Goal: Book appointment/travel/reservation

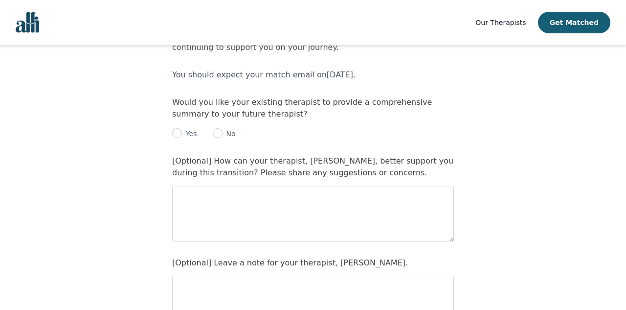
scroll to position [108, 0]
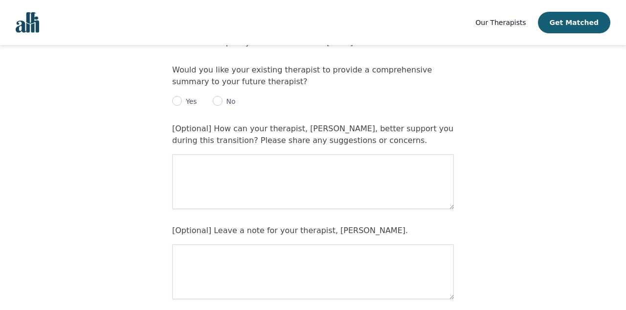
click at [178, 103] on input "radio" at bounding box center [177, 101] width 10 height 10
radio input "true"
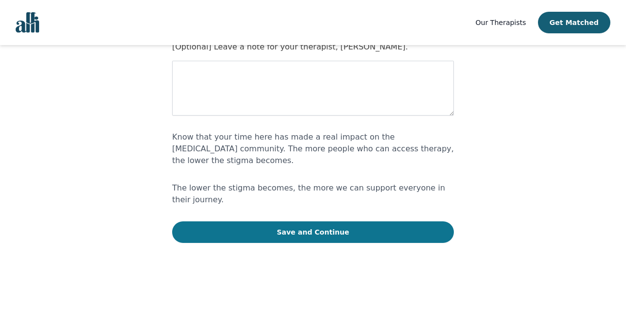
scroll to position [291, 0]
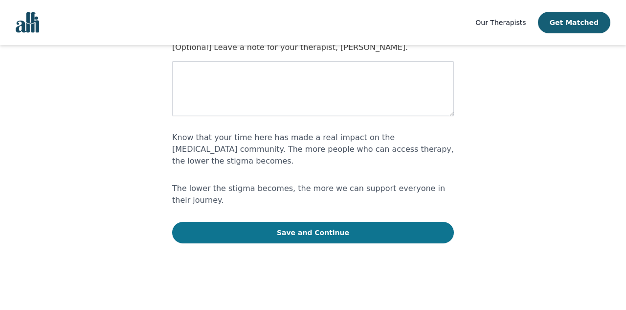
click at [326, 222] on button "Save and Continue" at bounding box center [313, 233] width 282 height 22
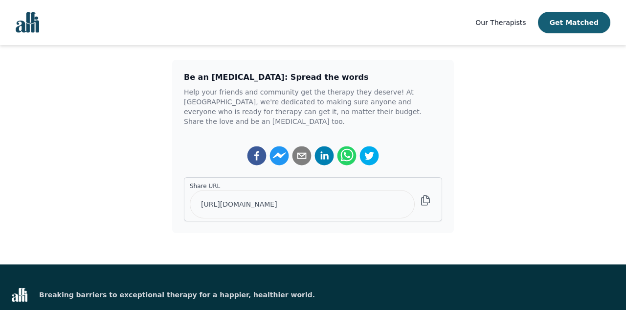
scroll to position [205, 0]
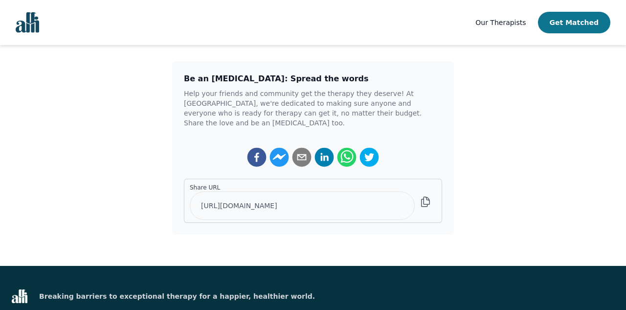
click at [584, 27] on button "Get Matched" at bounding box center [574, 23] width 72 height 22
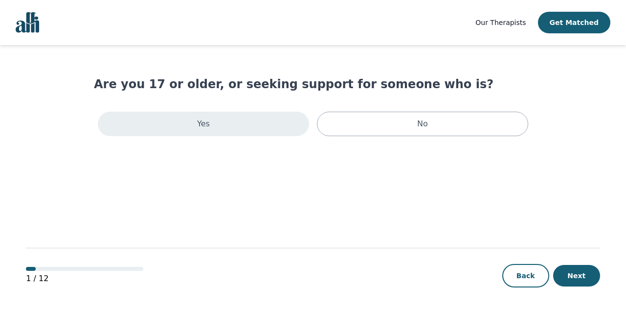
click at [273, 124] on div "Yes" at bounding box center [203, 124] width 211 height 24
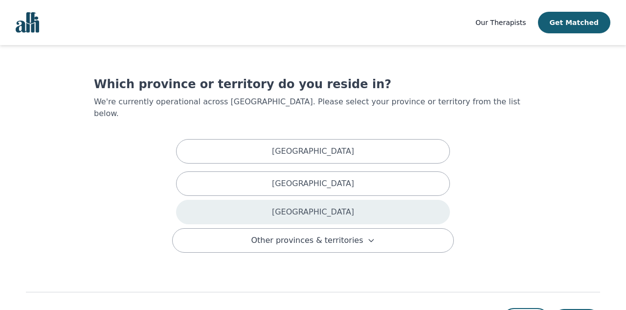
click at [319, 210] on div "[GEOGRAPHIC_DATA]" at bounding box center [313, 212] width 274 height 24
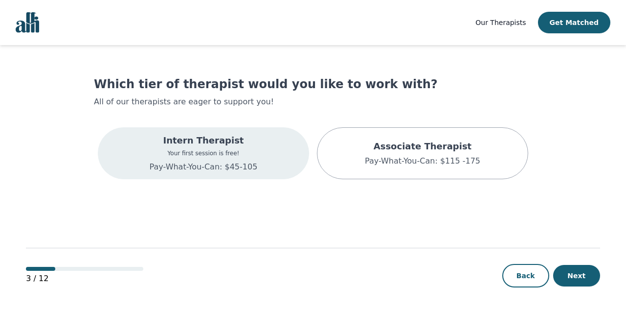
click at [269, 161] on div "Intern Therapist Your first session is free! Pay-What-You-Can: $45-105" at bounding box center [203, 153] width 211 height 52
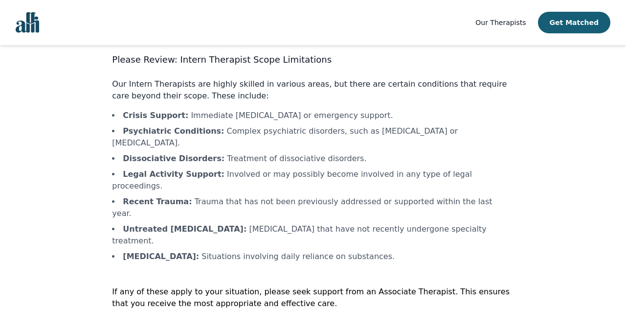
scroll to position [27, 0]
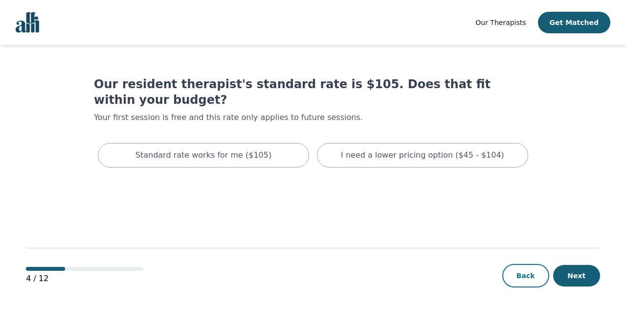
click at [523, 273] on button "Back" at bounding box center [525, 275] width 47 height 23
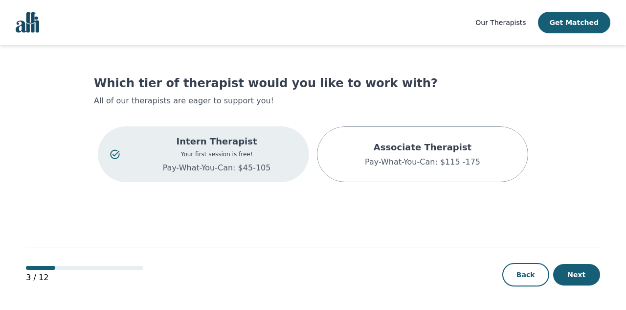
scroll to position [1, 0]
click at [220, 144] on p "Intern Therapist" at bounding box center [216, 142] width 160 height 14
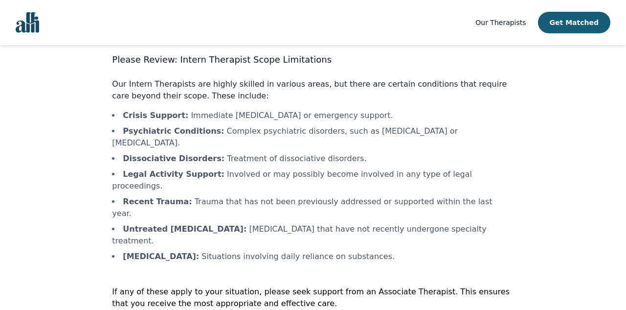
scroll to position [27, 0]
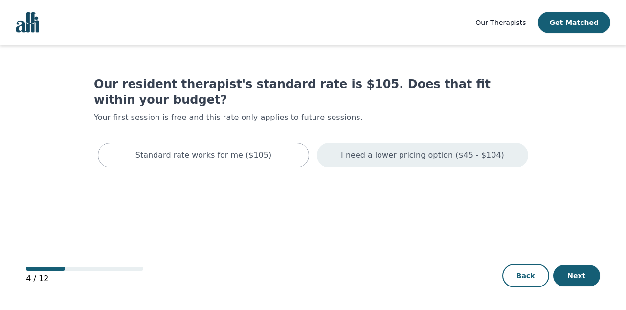
click at [366, 143] on div "I need a lower pricing option ($45 - $104)" at bounding box center [422, 155] width 211 height 24
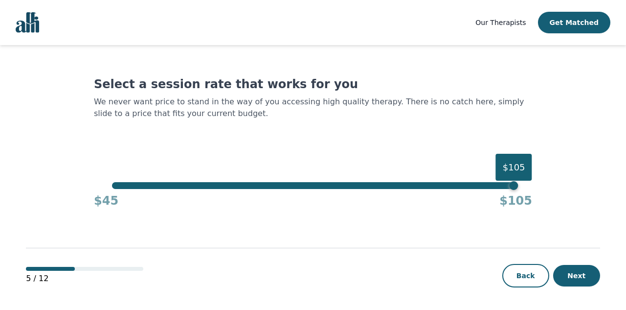
click at [241, 186] on div "$105" at bounding box center [313, 185] width 402 height 7
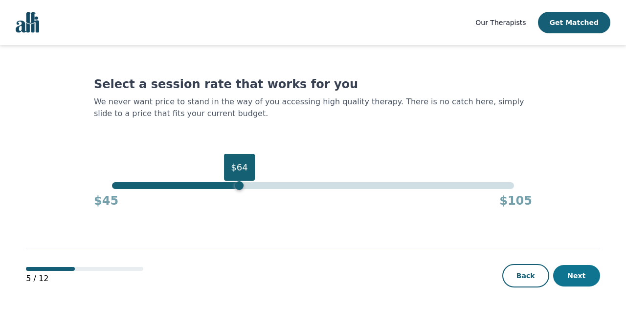
click at [577, 277] on button "Next" at bounding box center [576, 276] width 47 height 22
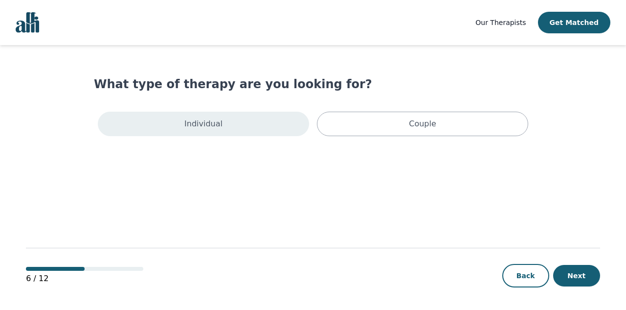
click at [242, 130] on div "Individual" at bounding box center [203, 124] width 211 height 24
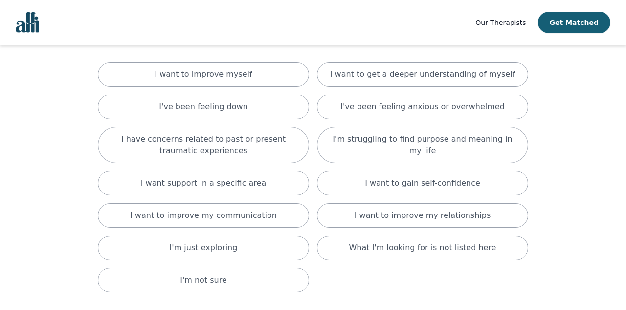
scroll to position [66, 0]
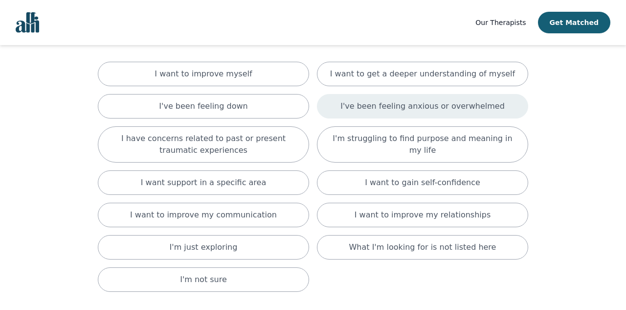
click at [411, 104] on p "I've been feeling anxious or overwhelmed" at bounding box center [422, 106] width 164 height 12
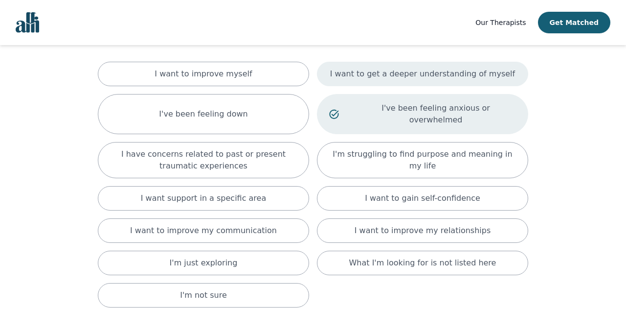
click at [405, 78] on p "I want to get a deeper understanding of myself" at bounding box center [422, 74] width 185 height 12
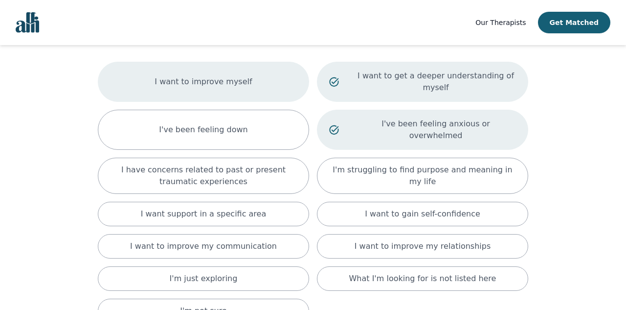
click at [230, 76] on p "I want to improve myself" at bounding box center [203, 82] width 97 height 12
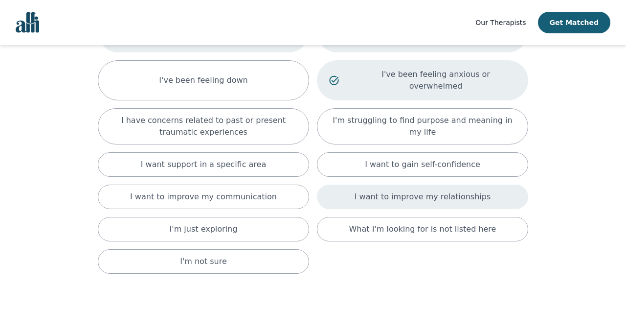
scroll to position [128, 0]
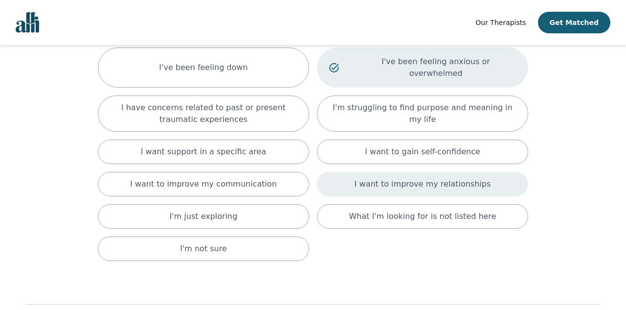
click at [356, 177] on div "I want to improve my relationships" at bounding box center [422, 184] width 211 height 24
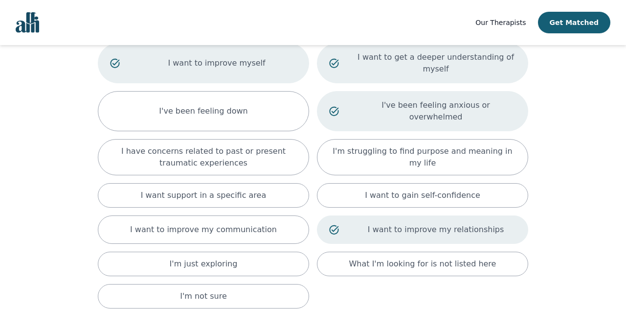
scroll to position [85, 0]
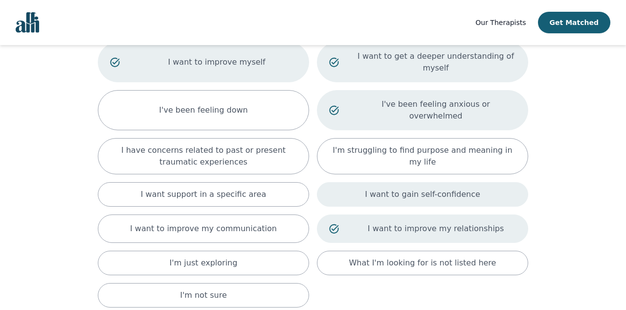
click at [360, 189] on div "I want to gain self-confidence" at bounding box center [422, 194] width 211 height 24
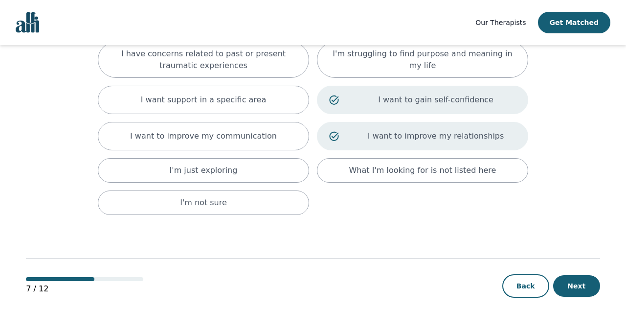
scroll to position [181, 0]
click at [585, 281] on button "Next" at bounding box center [576, 286] width 47 height 22
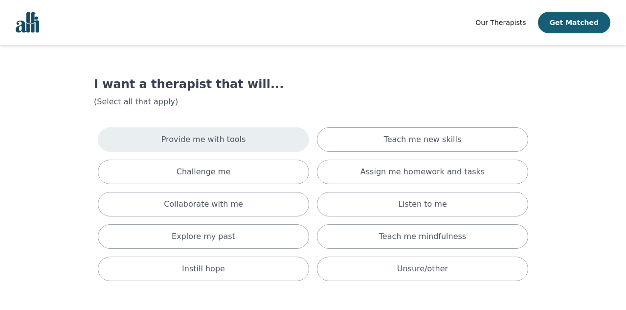
click at [274, 149] on div "Provide me with tools" at bounding box center [203, 139] width 211 height 24
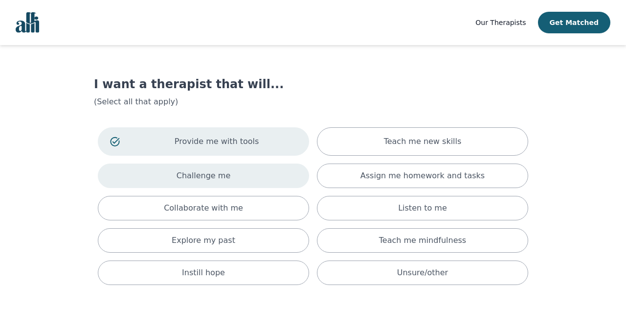
click at [276, 168] on div "Challenge me" at bounding box center [203, 175] width 211 height 24
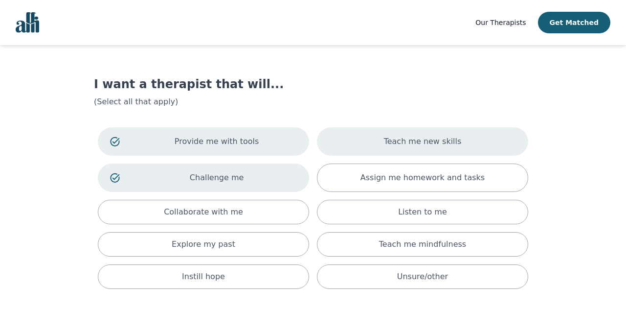
click at [390, 149] on div "Teach me new skills" at bounding box center [422, 141] width 211 height 28
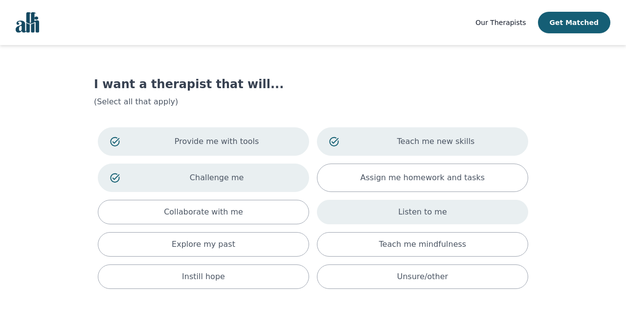
click at [374, 208] on div "Listen to me" at bounding box center [422, 212] width 211 height 24
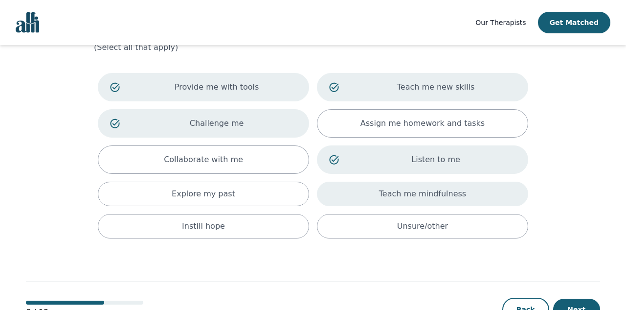
scroll to position [58, 0]
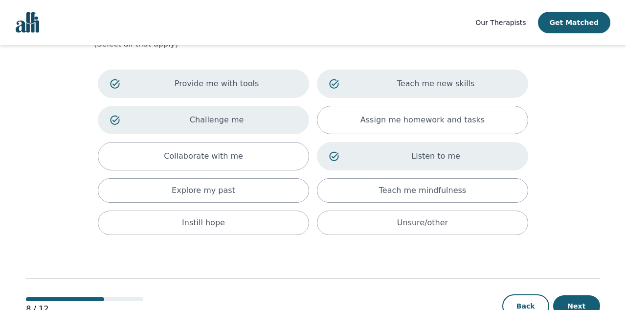
click at [247, 203] on div "Provide me with tools Teach me new skills Challenge me Assign me homework and t…" at bounding box center [313, 152] width 438 height 173
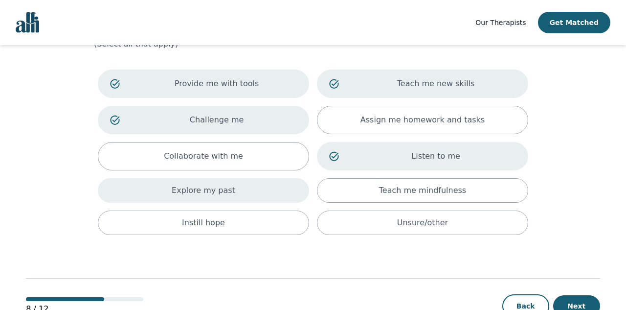
click at [247, 195] on div "Explore my past" at bounding box center [203, 190] width 211 height 24
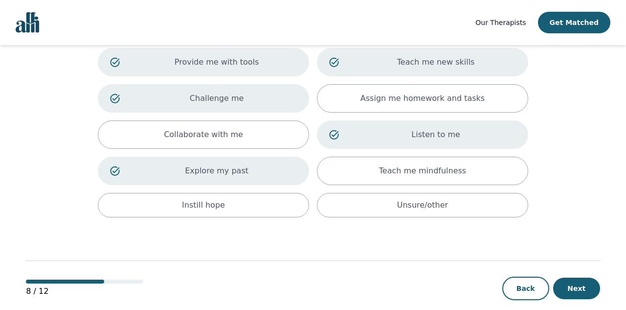
scroll to position [93, 0]
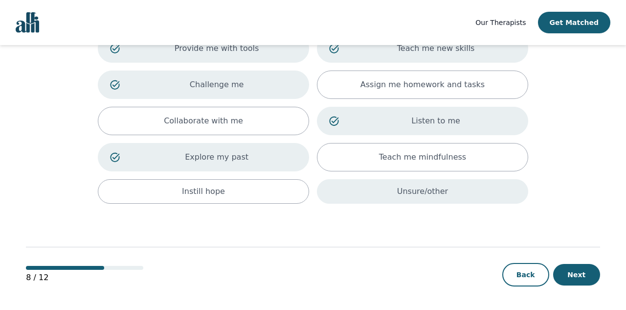
click at [449, 192] on div "Unsure/other" at bounding box center [422, 191] width 211 height 24
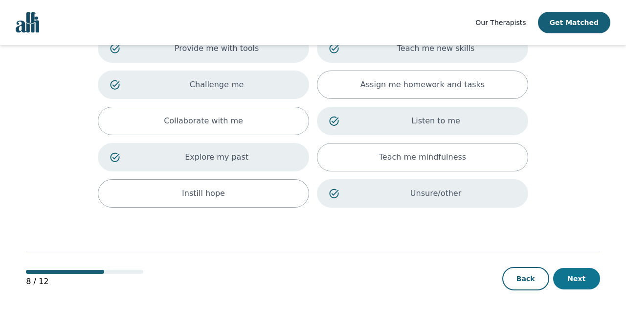
click at [585, 281] on button "Next" at bounding box center [576, 279] width 47 height 22
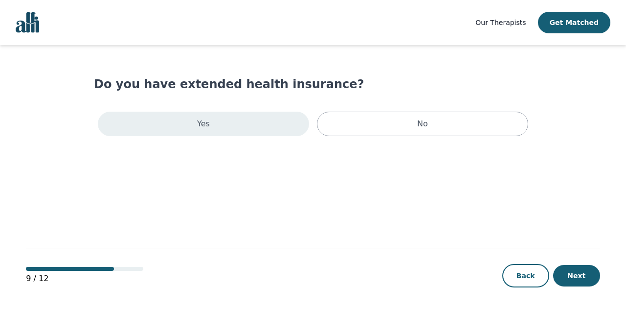
click at [257, 123] on div "Yes" at bounding box center [203, 124] width 211 height 24
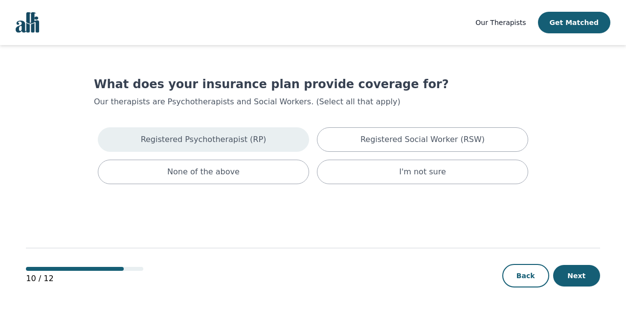
click at [270, 140] on div "Registered Psychotherapist (RP)" at bounding box center [203, 139] width 211 height 24
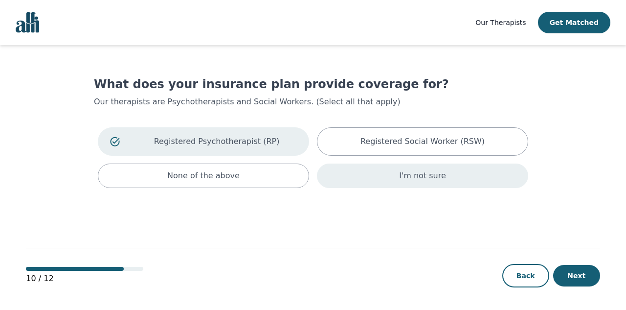
click at [445, 174] on div "I'm not sure" at bounding box center [422, 175] width 211 height 24
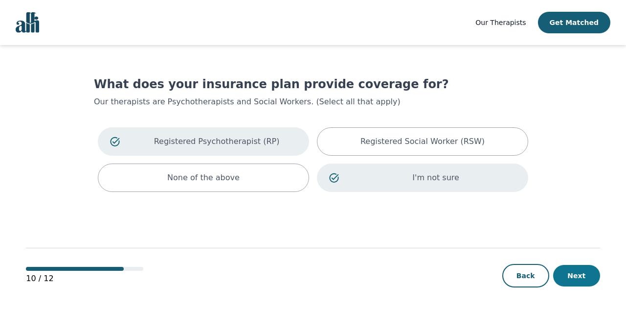
click at [578, 275] on button "Next" at bounding box center [576, 276] width 47 height 22
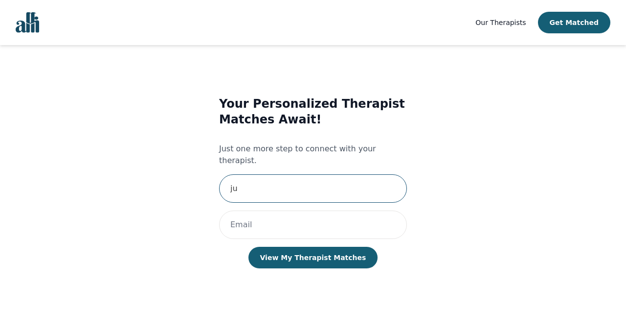
type input "j"
type input "[PERSON_NAME]"
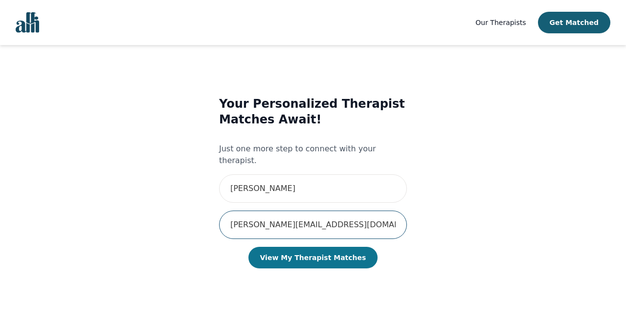
type input "[PERSON_NAME][EMAIL_ADDRESS][DOMAIN_NAME]"
click at [315, 247] on button "View My Therapist Matches" at bounding box center [313, 258] width 130 height 22
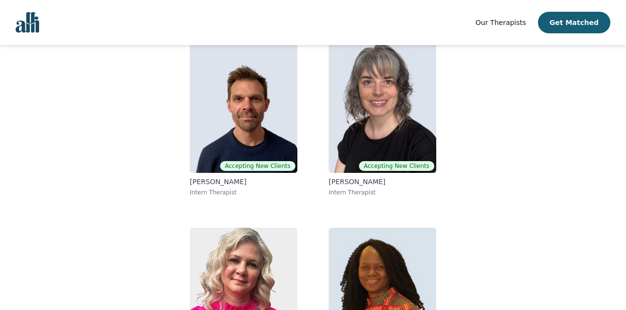
scroll to position [107, 0]
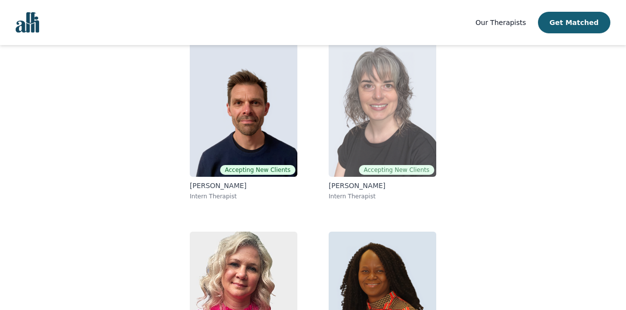
click at [379, 108] on img at bounding box center [383, 106] width 108 height 141
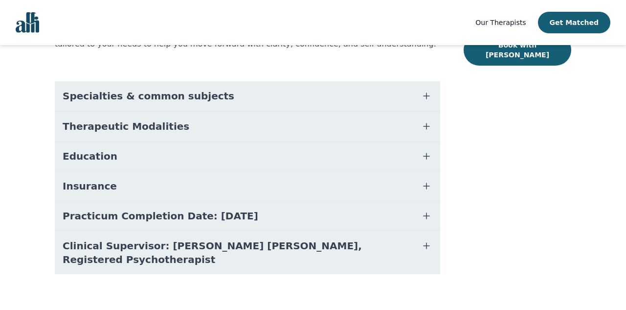
scroll to position [224, 0]
click at [314, 241] on span "Clinical Supervisor: [PERSON_NAME] [PERSON_NAME], Registered Psychotherapist" at bounding box center [236, 252] width 346 height 27
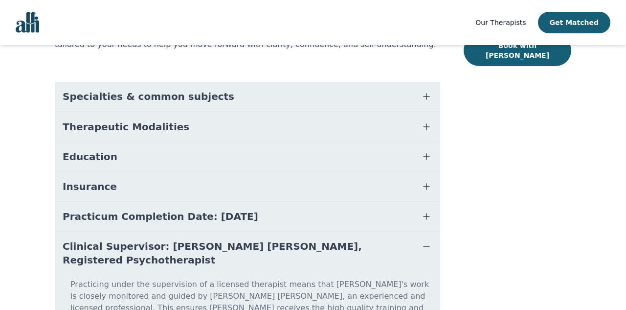
click at [226, 179] on button "Insurance" at bounding box center [247, 186] width 385 height 29
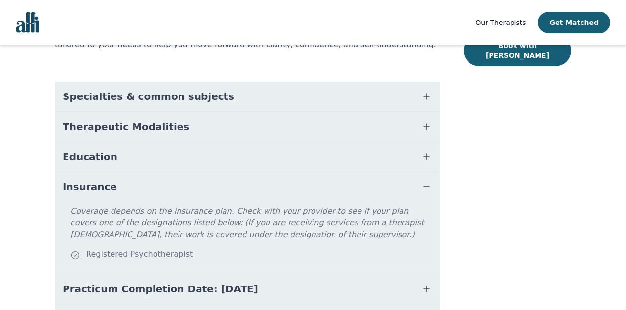
click at [217, 154] on button "Education" at bounding box center [247, 156] width 385 height 29
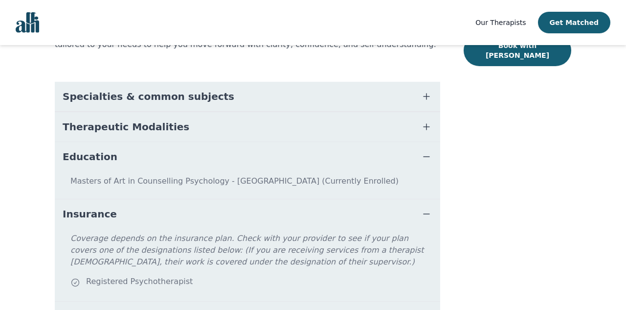
click at [205, 119] on button "Therapeutic Modalities" at bounding box center [247, 126] width 385 height 29
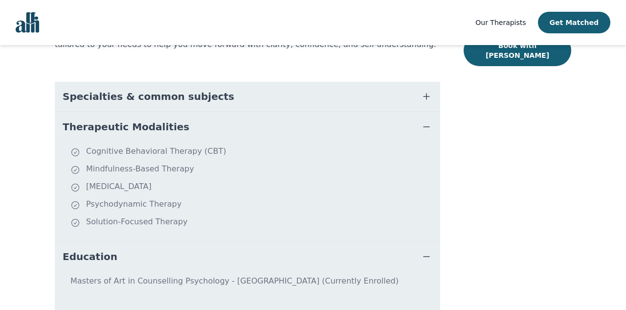
click at [214, 82] on button "Specialties & common subjects" at bounding box center [247, 96] width 385 height 29
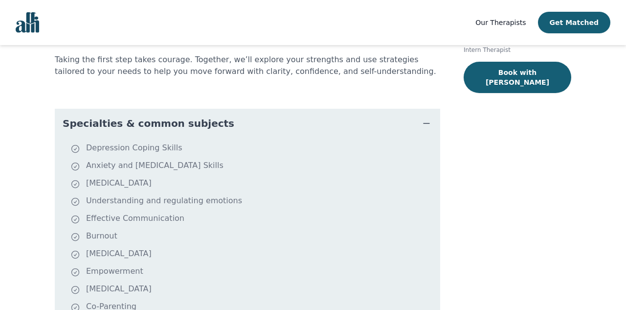
scroll to position [211, 0]
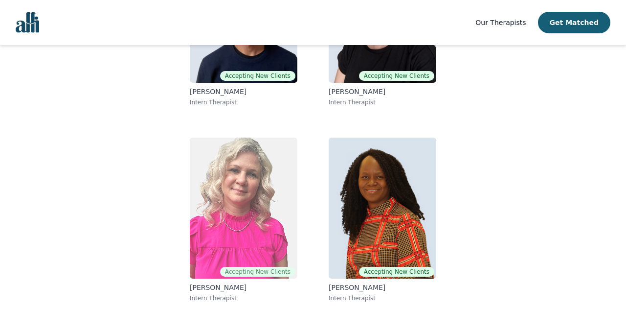
scroll to position [201, 0]
click at [234, 180] on img at bounding box center [244, 207] width 108 height 141
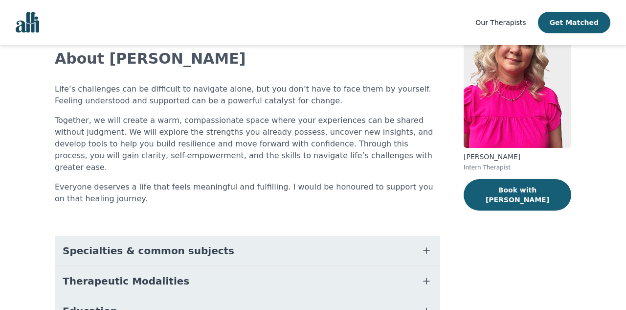
scroll to position [63, 0]
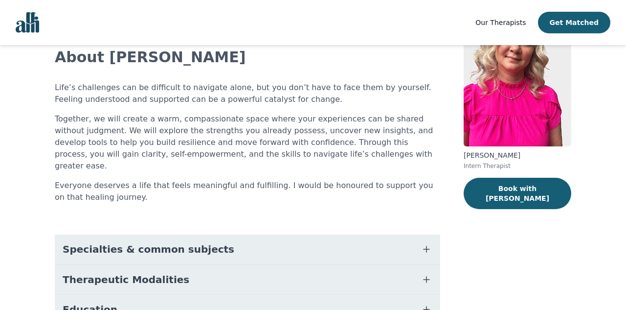
click at [308, 234] on button "Specialties & common subjects" at bounding box center [247, 248] width 385 height 29
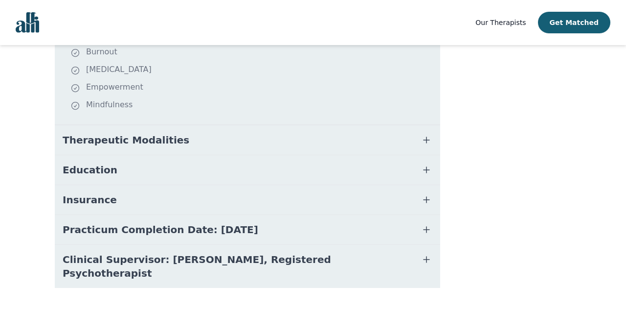
scroll to position [390, 0]
click at [237, 157] on button "Education" at bounding box center [247, 170] width 385 height 29
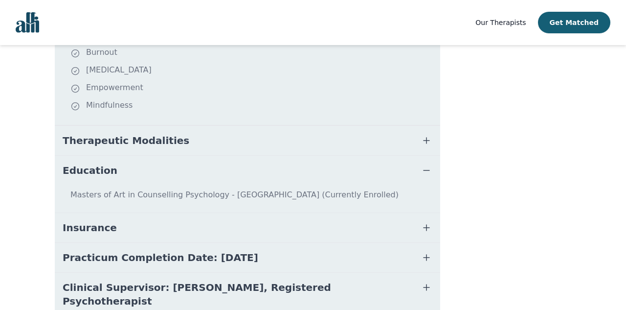
click at [213, 132] on button "Therapeutic Modalities" at bounding box center [247, 140] width 385 height 29
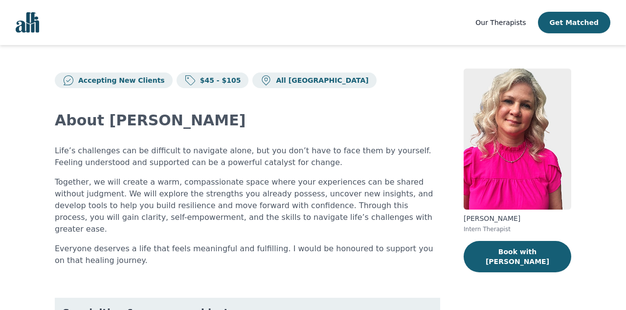
scroll to position [0, 0]
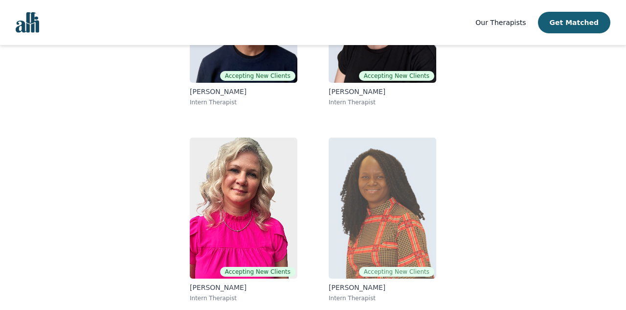
scroll to position [201, 0]
click at [403, 221] on img at bounding box center [383, 207] width 108 height 141
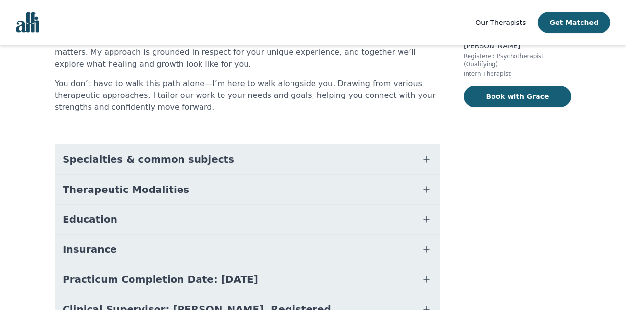
scroll to position [180, 0]
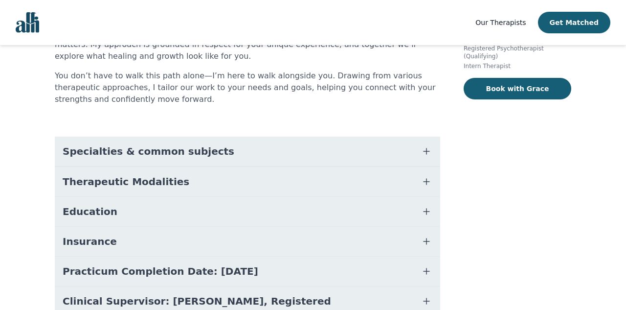
click at [180, 152] on span "Specialties & common subjects" at bounding box center [149, 151] width 172 height 14
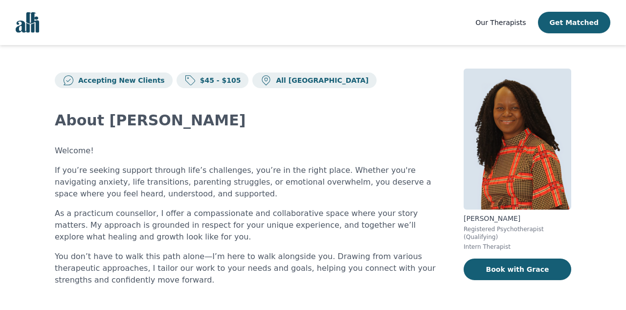
scroll to position [0, 0]
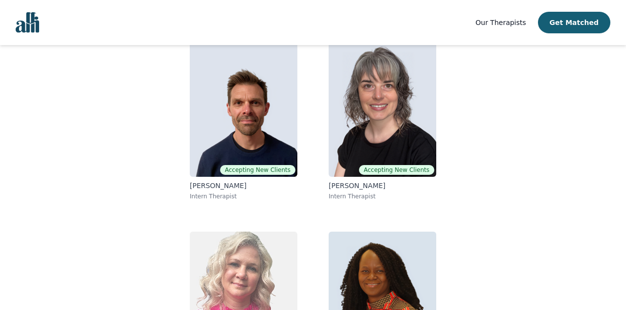
scroll to position [99, 0]
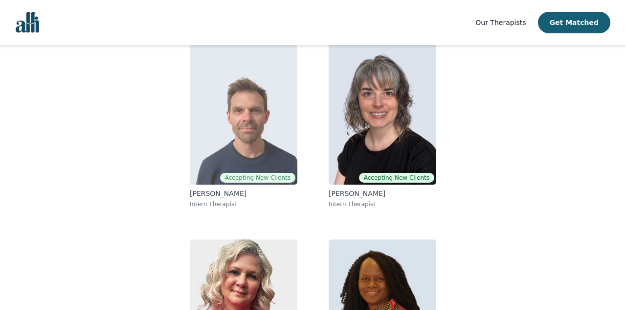
click at [228, 150] on img at bounding box center [244, 114] width 108 height 141
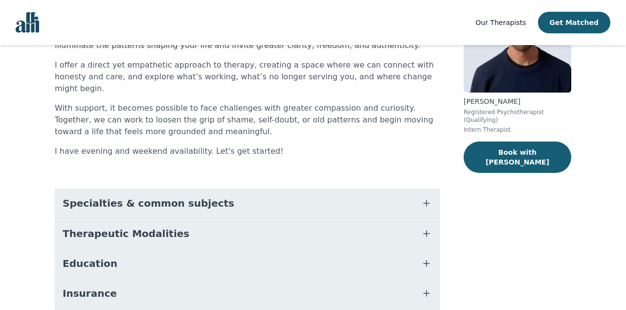
scroll to position [116, 0]
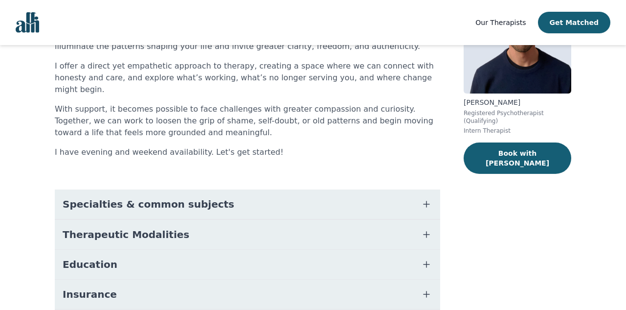
click at [190, 189] on button "Specialties & common subjects" at bounding box center [247, 203] width 385 height 29
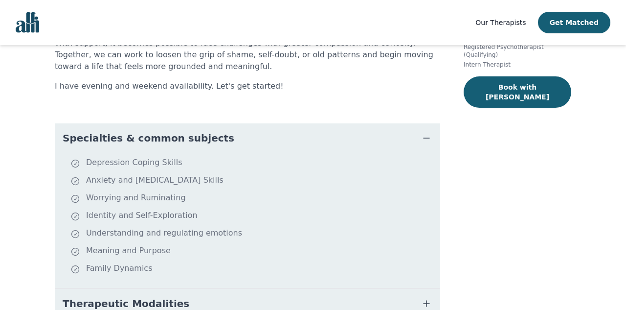
scroll to position [185, 0]
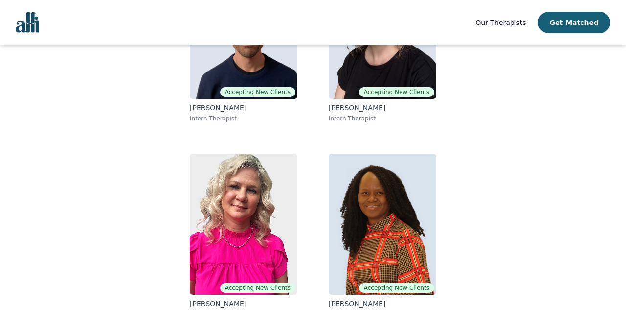
scroll to position [99, 0]
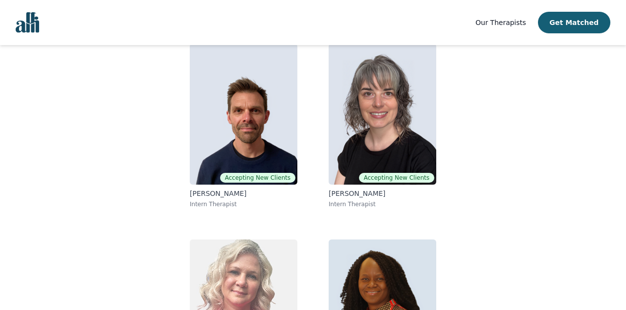
click at [249, 261] on img at bounding box center [244, 309] width 108 height 141
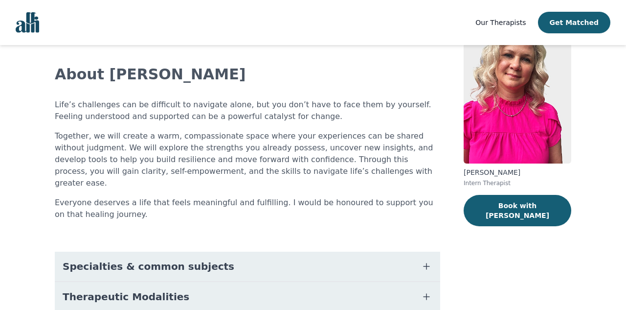
scroll to position [54, 0]
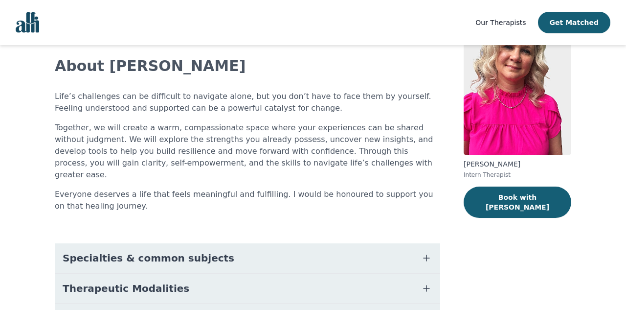
click at [219, 229] on div "About [PERSON_NAME] Life’s challenges can be difficult to navigate alone, but y…" at bounding box center [247, 247] width 385 height 426
click at [203, 243] on button "Specialties & common subjects" at bounding box center [247, 257] width 385 height 29
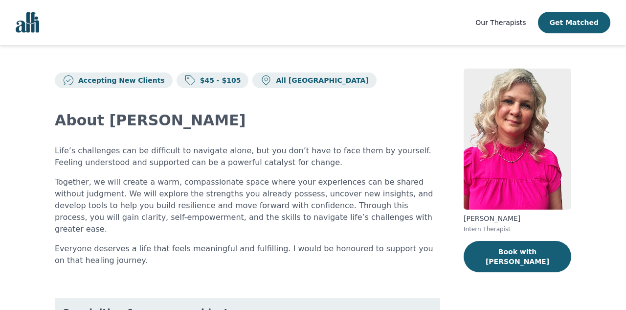
scroll to position [0, 0]
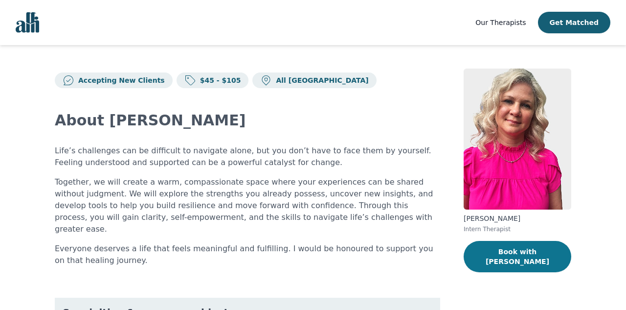
click at [491, 247] on button "Book with [PERSON_NAME]" at bounding box center [518, 256] width 108 height 31
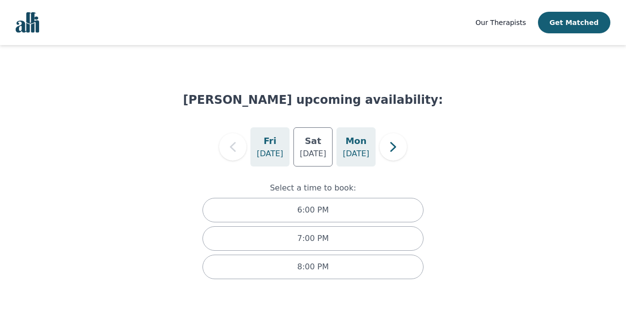
click at [360, 153] on p "[DATE]" at bounding box center [356, 154] width 26 height 12
click at [407, 143] on div "[DATE] [DATE] [DATE]" at bounding box center [313, 146] width 260 height 39
click at [391, 146] on icon "button" at bounding box center [393, 147] width 20 height 20
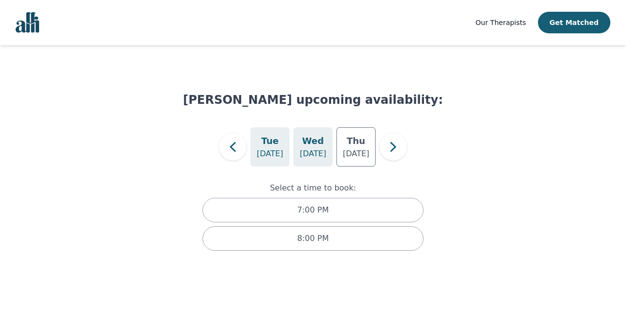
click at [307, 149] on p "[DATE]" at bounding box center [313, 154] width 26 height 12
click at [353, 152] on p "[DATE]" at bounding box center [356, 154] width 26 height 12
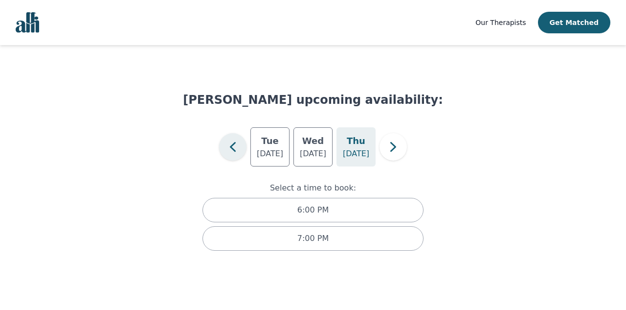
click at [237, 154] on icon "button" at bounding box center [233, 147] width 20 height 20
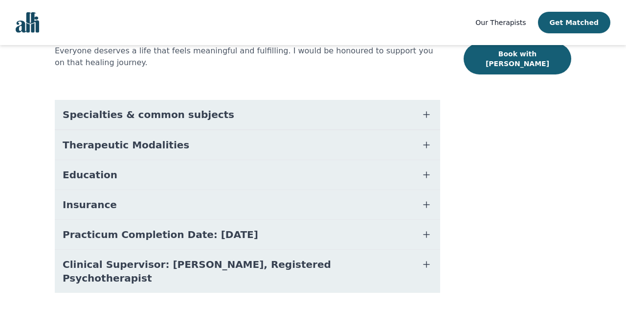
scroll to position [198, 0]
click at [125, 192] on button "Insurance" at bounding box center [247, 203] width 385 height 29
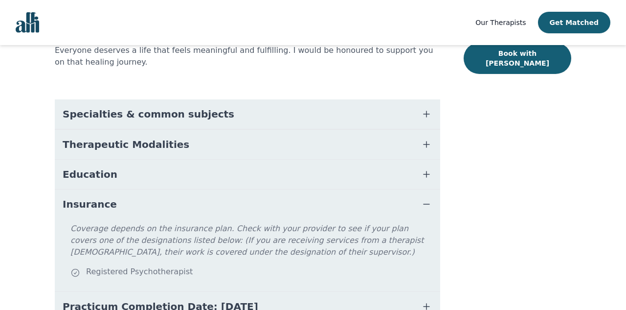
click at [159, 137] on span "Therapeutic Modalities" at bounding box center [126, 144] width 127 height 14
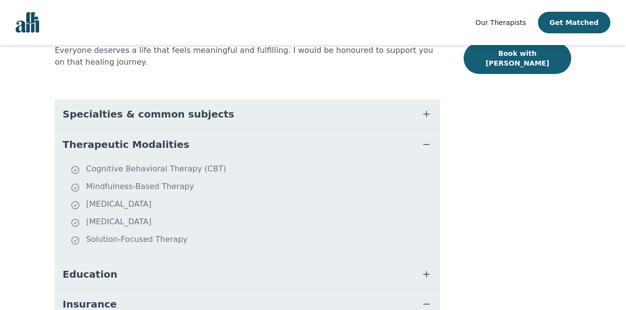
click at [175, 111] on button "Specialties & common subjects" at bounding box center [247, 113] width 385 height 29
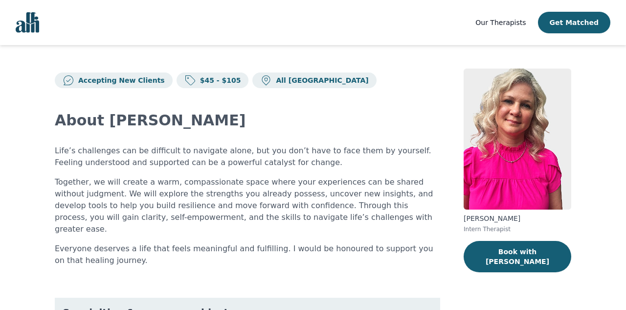
scroll to position [0, 0]
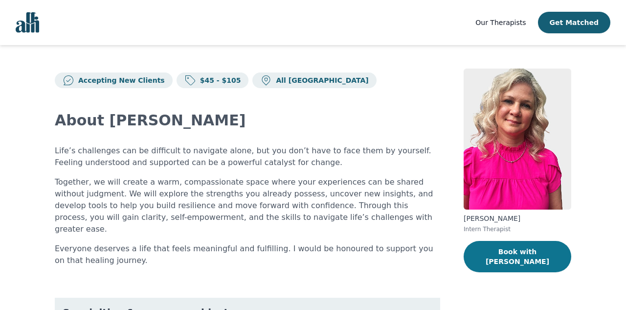
click at [513, 253] on button "Book with [PERSON_NAME]" at bounding box center [518, 256] width 108 height 31
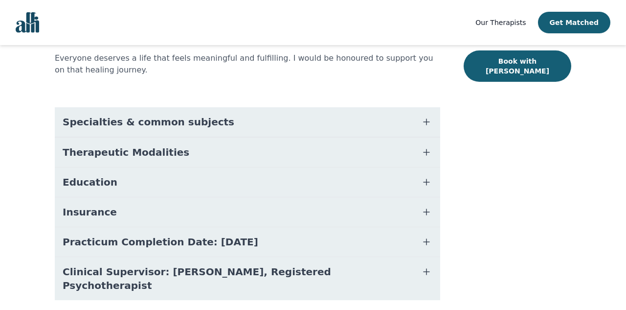
scroll to position [193, 0]
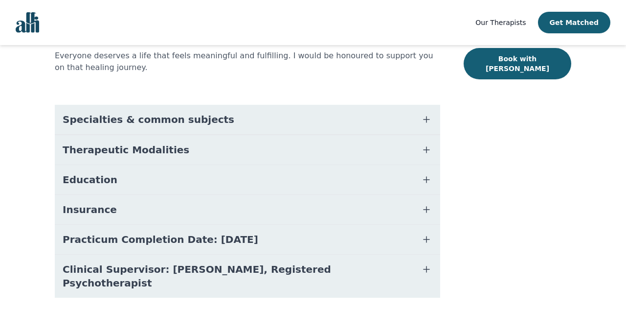
click at [140, 143] on span "Therapeutic Modalities" at bounding box center [126, 150] width 127 height 14
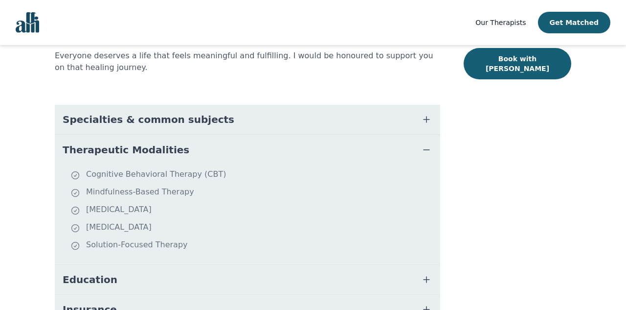
click at [159, 112] on span "Specialties & common subjects" at bounding box center [149, 119] width 172 height 14
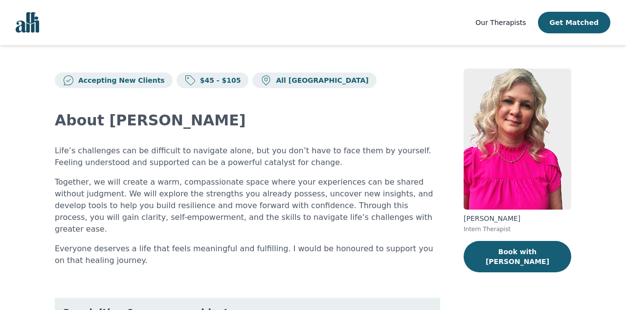
scroll to position [0, 0]
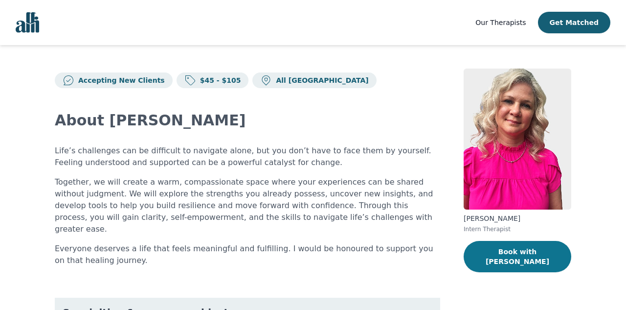
click at [520, 247] on button "Book with [PERSON_NAME]" at bounding box center [518, 256] width 108 height 31
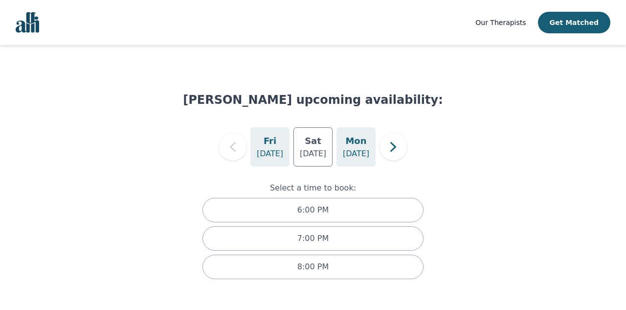
click at [355, 142] on h5 "Mon" at bounding box center [355, 141] width 21 height 14
click at [255, 144] on div "[DATE]" at bounding box center [269, 146] width 39 height 39
click at [394, 148] on icon "button" at bounding box center [393, 147] width 6 height 10
click at [233, 147] on icon "button" at bounding box center [233, 147] width 20 height 20
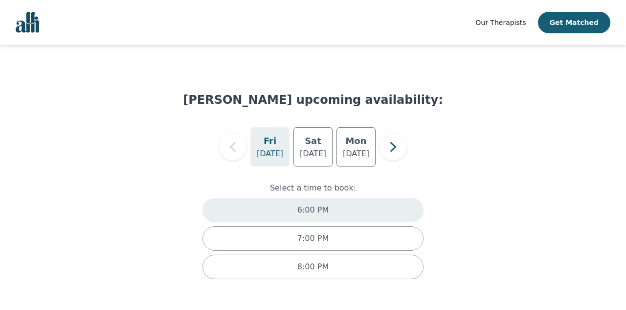
click at [319, 214] on p "6:00 PM" at bounding box center [312, 210] width 31 height 12
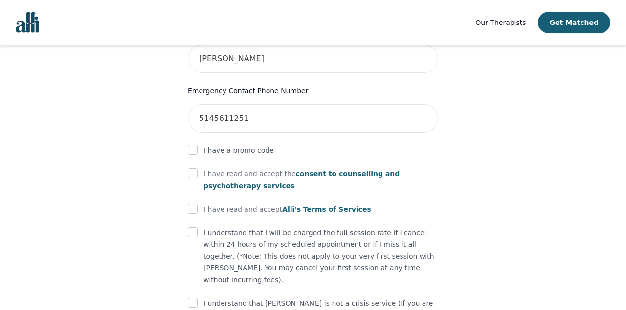
scroll to position [529, 0]
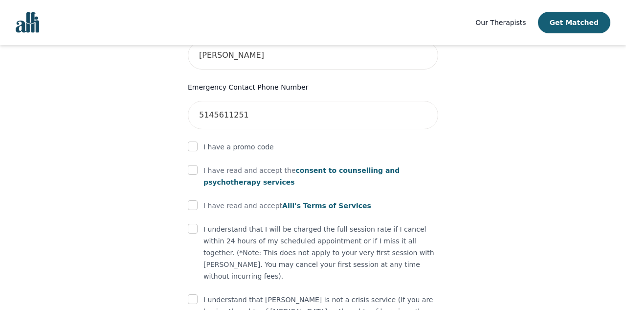
click at [195, 224] on input "checkbox" at bounding box center [193, 229] width 10 height 10
checkbox input "true"
click at [190, 294] on input "checkbox" at bounding box center [193, 299] width 10 height 10
checkbox input "true"
click at [193, 200] on input "checkbox" at bounding box center [193, 205] width 10 height 10
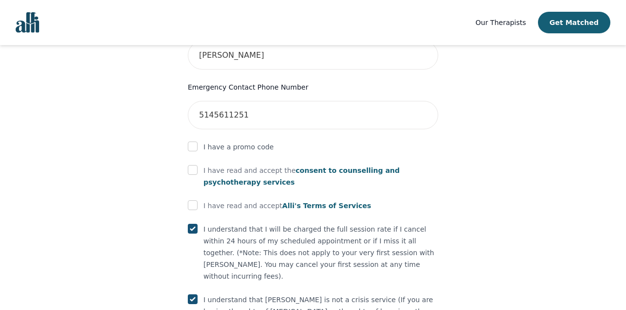
checkbox input "true"
click at [193, 165] on input "checkbox" at bounding box center [193, 170] width 10 height 10
checkbox input "true"
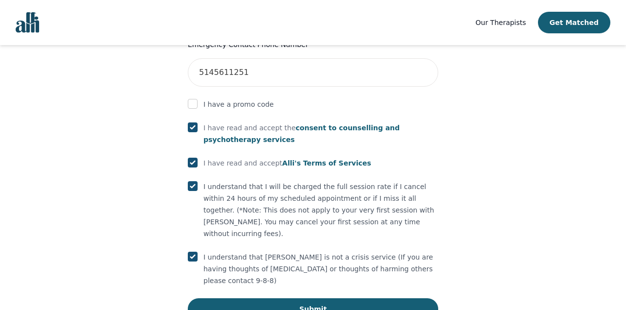
scroll to position [571, 0]
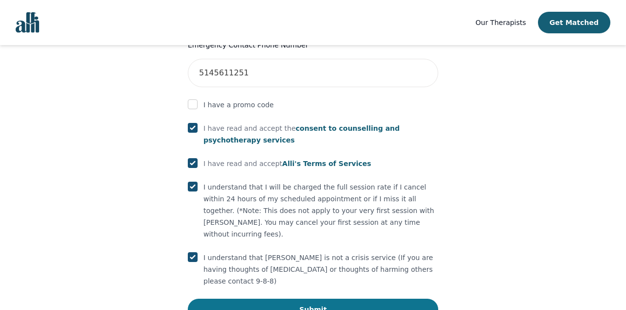
click at [280, 298] on button "Submit" at bounding box center [313, 309] width 250 height 22
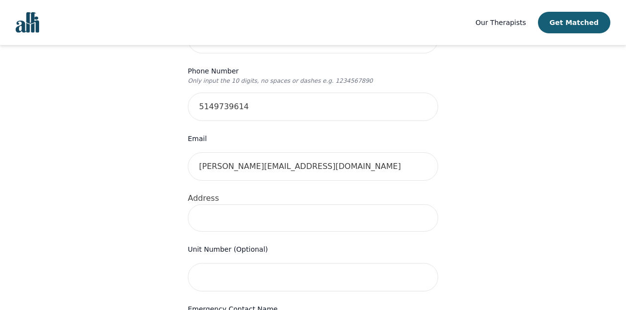
scroll to position [248, 0]
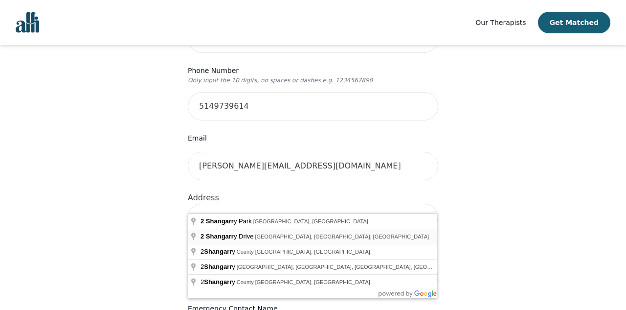
type input "[STREET_ADDRESS]"
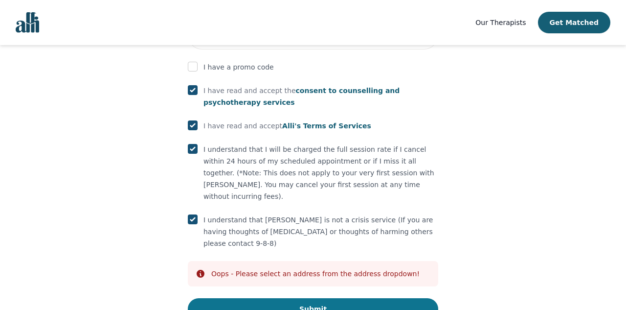
scroll to position [608, 0]
click at [290, 298] on button "Submit" at bounding box center [313, 309] width 250 height 22
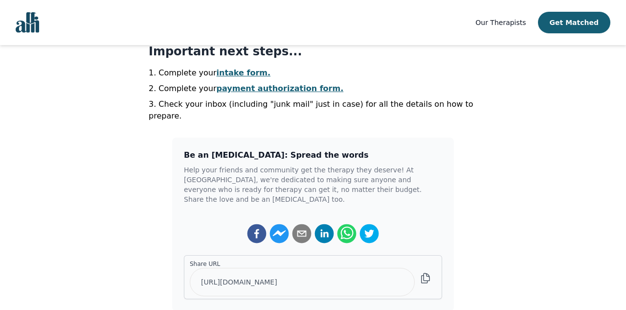
scroll to position [256, 0]
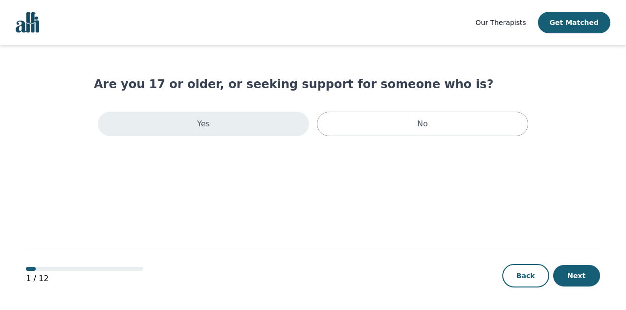
click at [263, 113] on div "Yes" at bounding box center [203, 124] width 211 height 24
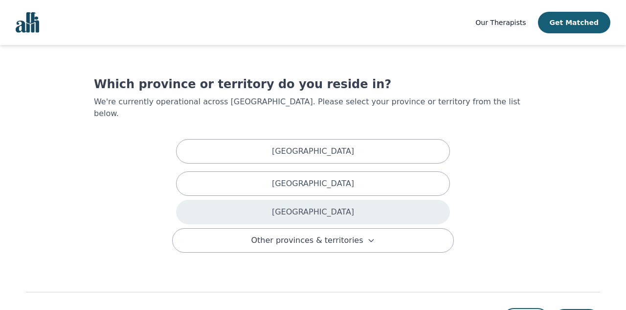
click at [320, 206] on p "[GEOGRAPHIC_DATA]" at bounding box center [313, 212] width 82 height 12
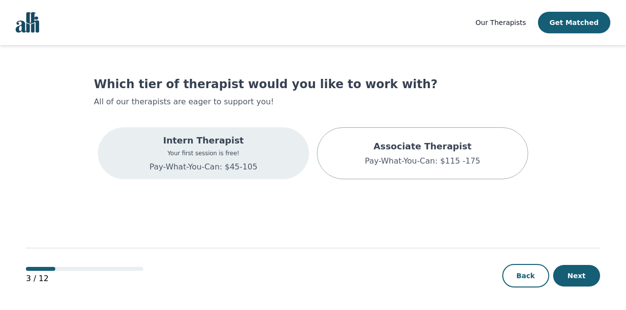
click at [237, 149] on div "Intern Therapist Your first session is free! Pay-What-You-Can: $45-105" at bounding box center [204, 153] width 108 height 39
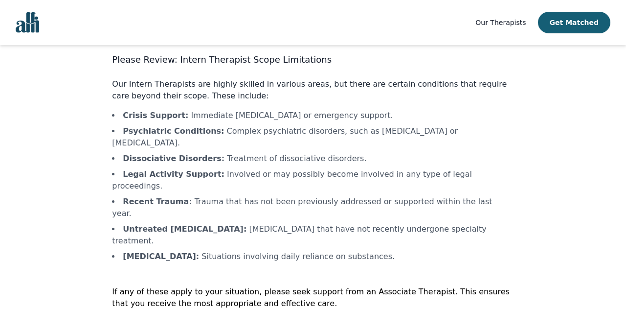
scroll to position [27, 0]
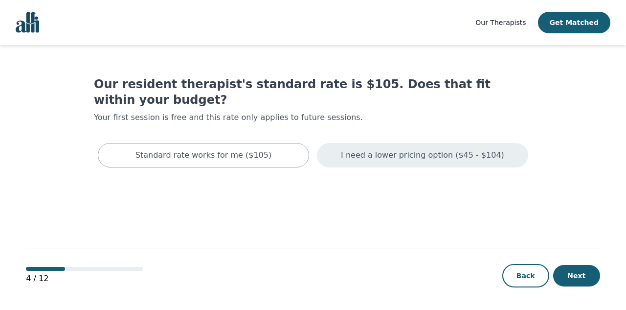
click at [376, 149] on p "I need a lower pricing option ($45 - $104)" at bounding box center [422, 155] width 163 height 12
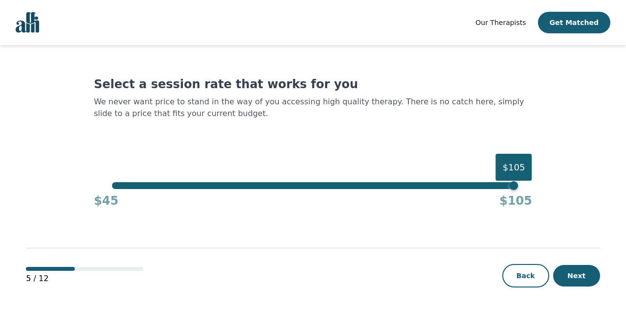
click at [310, 183] on div "$105" at bounding box center [313, 185] width 402 height 7
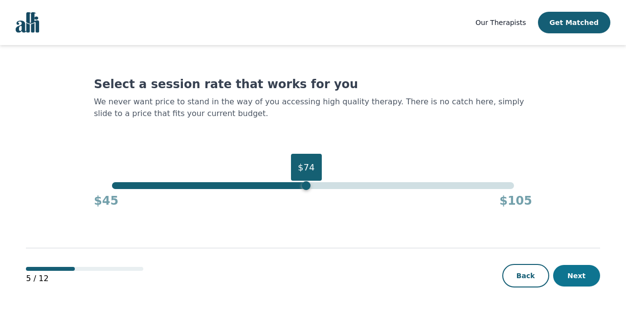
click at [569, 268] on button "Next" at bounding box center [576, 276] width 47 height 22
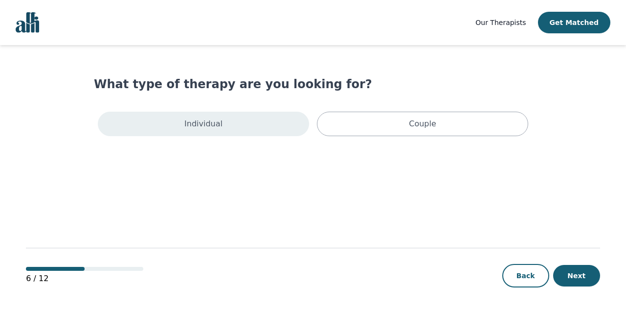
click at [253, 120] on div "Individual" at bounding box center [203, 124] width 211 height 24
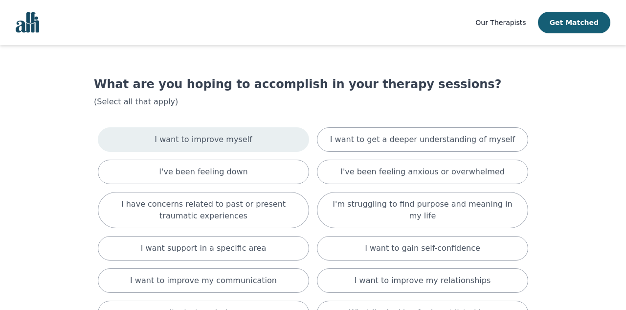
click at [240, 134] on p "I want to improve myself" at bounding box center [203, 140] width 97 height 12
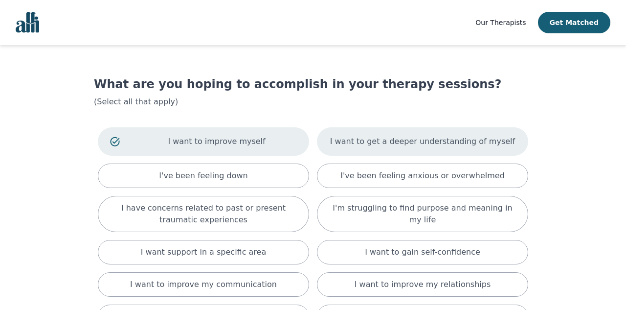
click at [392, 149] on div "I want to get a deeper understanding of myself" at bounding box center [422, 141] width 211 height 28
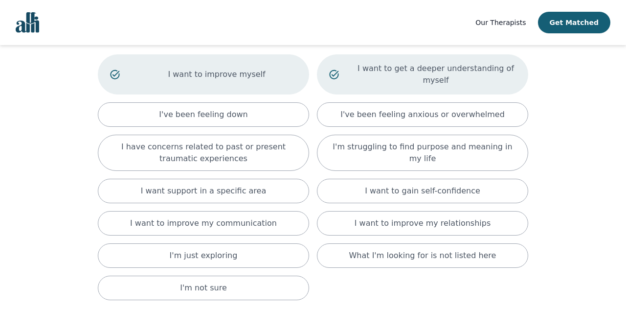
scroll to position [73, 0]
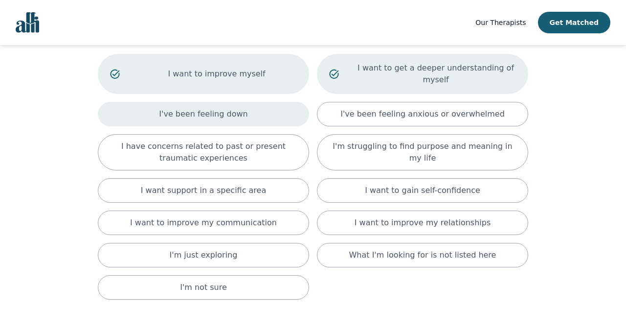
click at [288, 118] on div "I've been feeling down" at bounding box center [203, 114] width 211 height 24
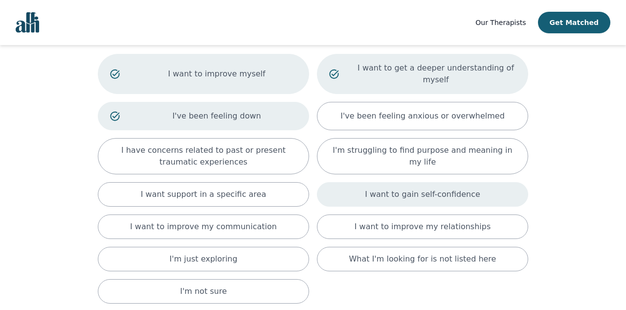
click at [391, 191] on p "I want to gain self-confidence" at bounding box center [422, 194] width 115 height 12
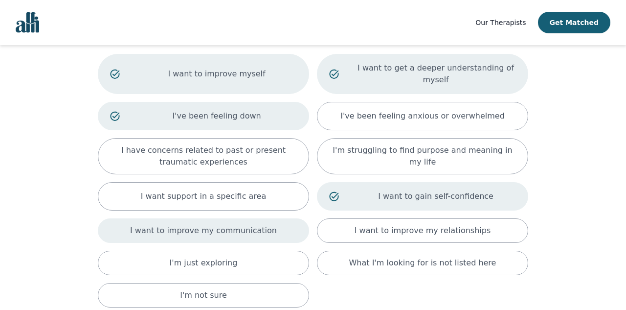
click at [259, 231] on p "I want to improve my communication" at bounding box center [203, 230] width 147 height 12
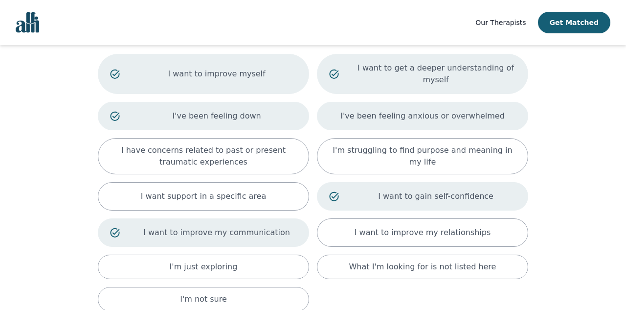
click at [386, 120] on p "I've been feeling anxious or overwhelmed" at bounding box center [422, 116] width 164 height 12
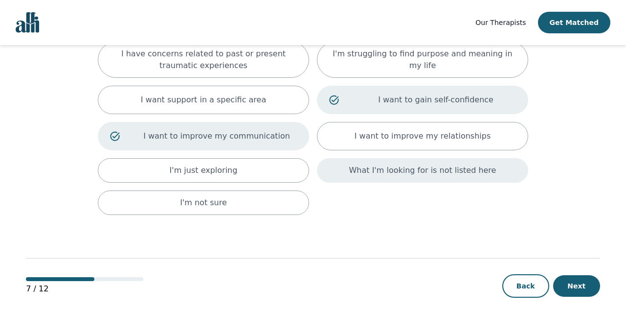
scroll to position [181, 0]
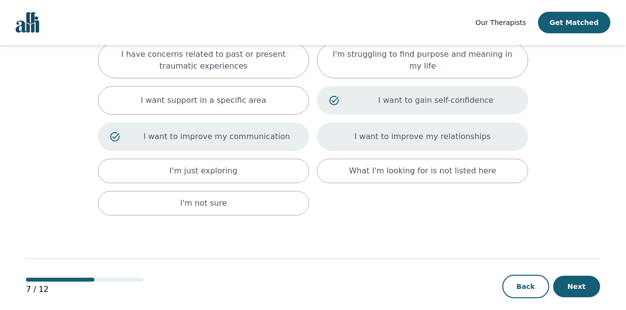
click at [449, 131] on p "I want to improve my relationships" at bounding box center [423, 137] width 136 height 12
click at [583, 276] on button "Next" at bounding box center [576, 286] width 47 height 22
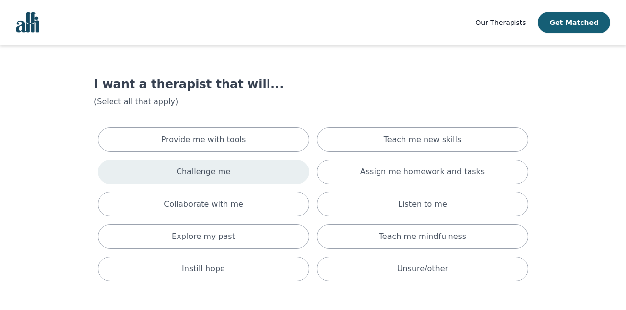
click at [239, 178] on div "Challenge me" at bounding box center [203, 171] width 211 height 24
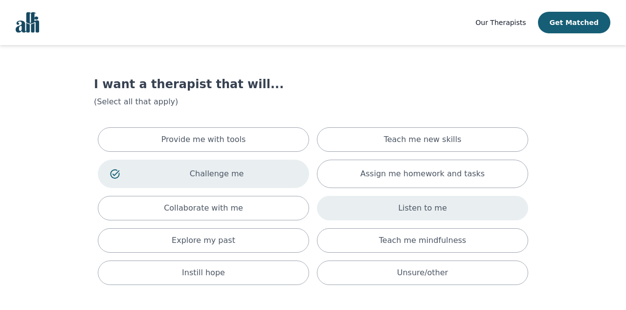
click at [378, 198] on div "Listen to me" at bounding box center [422, 208] width 211 height 24
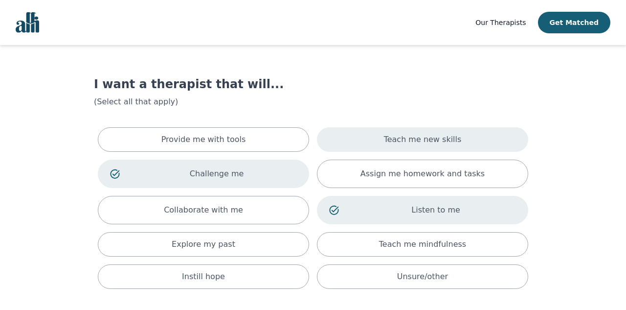
click at [383, 138] on div "Teach me new skills" at bounding box center [422, 139] width 211 height 24
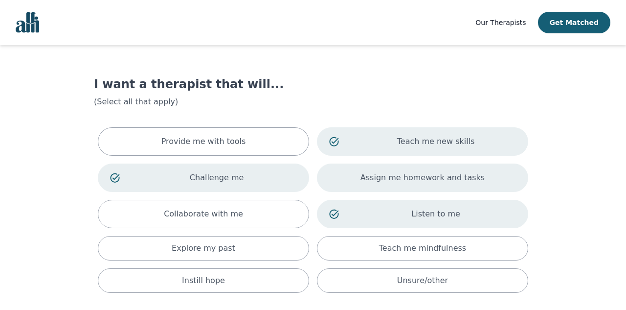
click at [377, 177] on p "Assign me homework and tasks" at bounding box center [422, 178] width 124 height 12
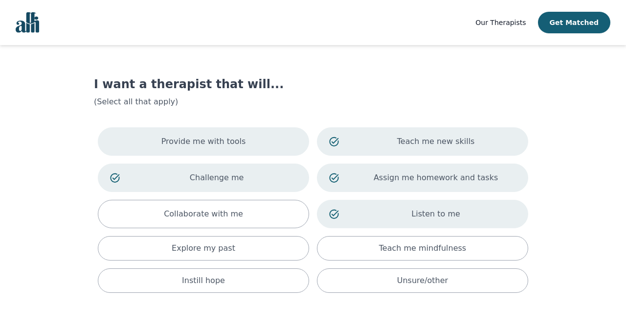
click at [278, 147] on div "Provide me with tools" at bounding box center [203, 141] width 211 height 28
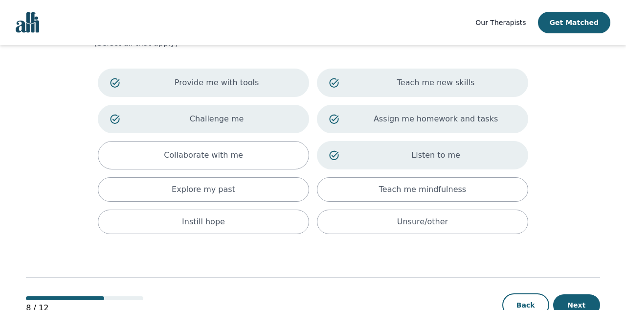
scroll to position [60, 0]
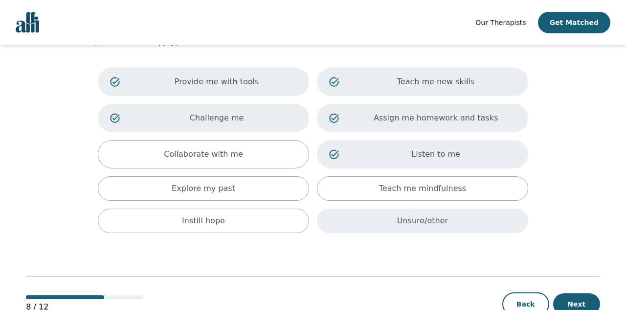
click at [380, 217] on div "Unsure/other" at bounding box center [422, 220] width 211 height 24
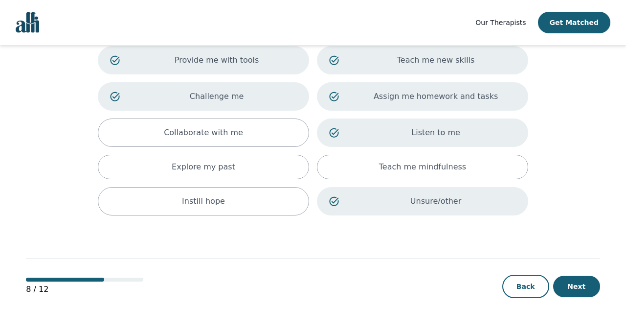
scroll to position [84, 0]
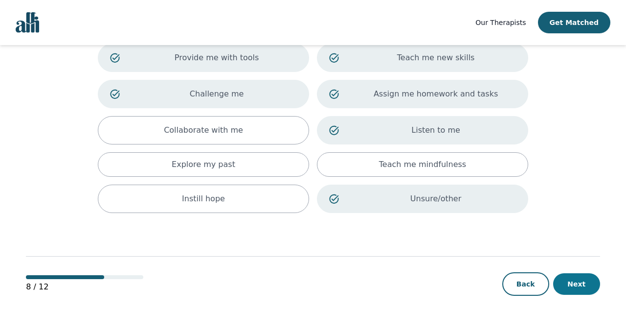
click at [595, 288] on button "Next" at bounding box center [576, 284] width 47 height 22
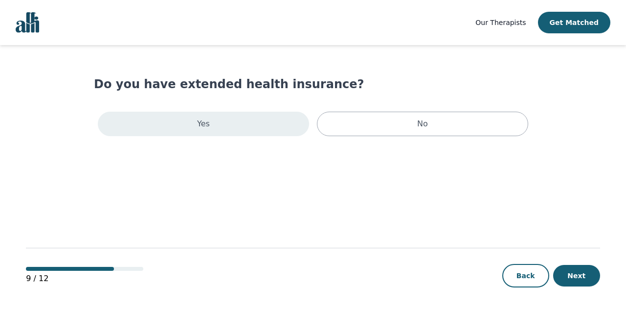
click at [264, 124] on div "Yes" at bounding box center [203, 124] width 211 height 24
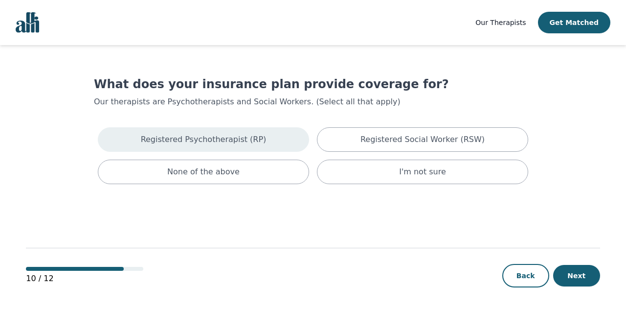
click at [246, 133] on div "Registered Psychotherapist (RP)" at bounding box center [203, 139] width 211 height 24
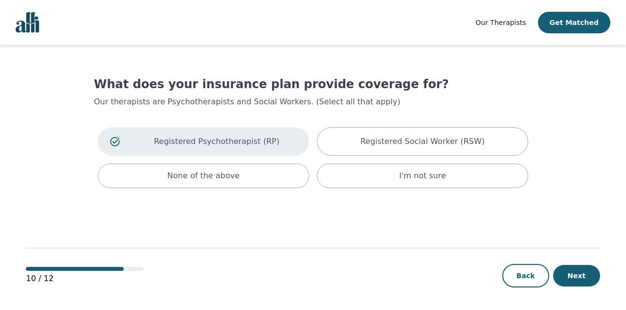
click at [570, 263] on div "10 / 12 Back Next" at bounding box center [313, 259] width 574 height 102
click at [572, 272] on button "Next" at bounding box center [576, 276] width 47 height 22
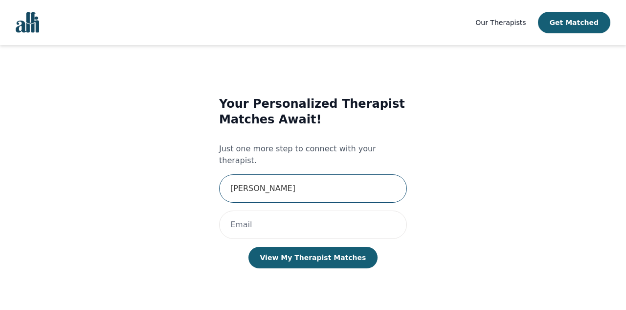
type input "julien"
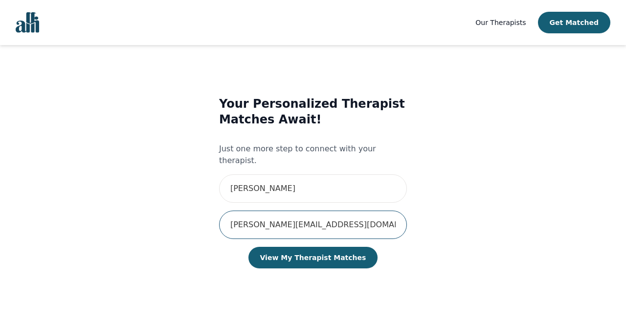
type input "[PERSON_NAME][EMAIL_ADDRESS][DOMAIN_NAME]"
click at [313, 247] on button "View My Therapist Matches" at bounding box center [313, 258] width 130 height 22
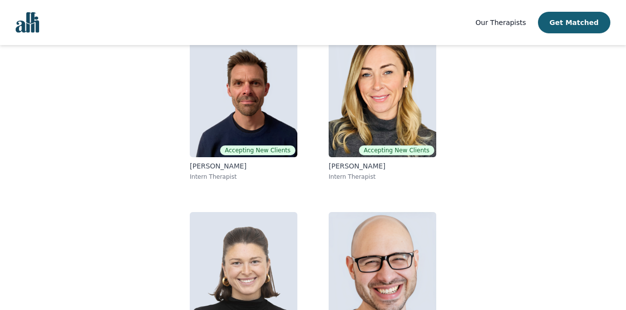
scroll to position [127, 0]
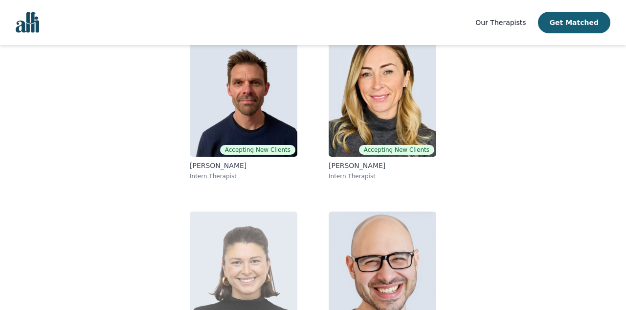
click at [229, 236] on img at bounding box center [244, 281] width 108 height 141
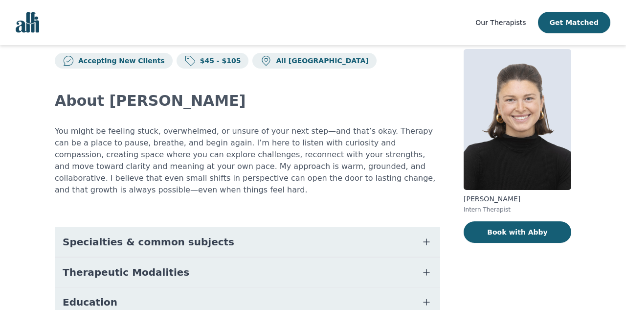
scroll to position [22, 0]
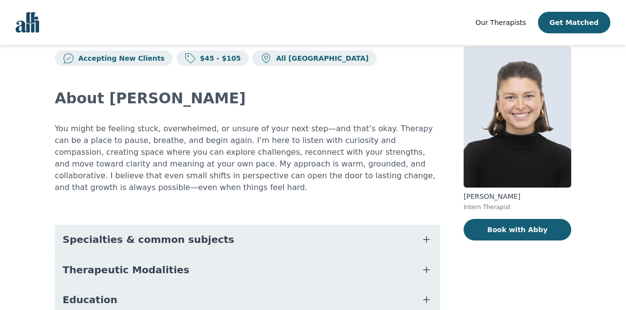
click at [229, 236] on button "Specialties & common subjects" at bounding box center [247, 238] width 385 height 29
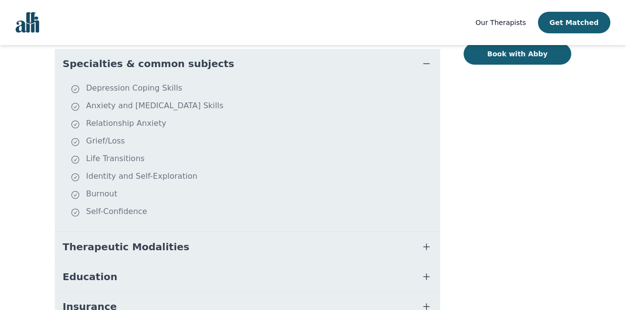
scroll to position [201, 0]
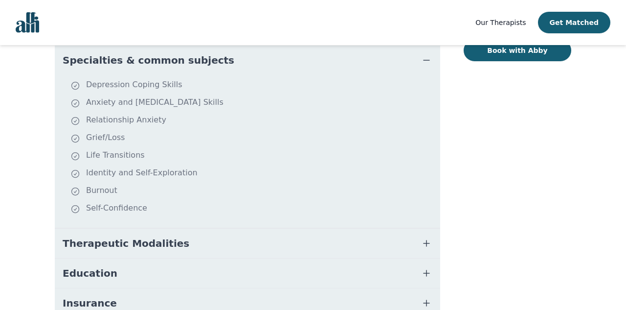
click at [167, 244] on button "Therapeutic Modalities" at bounding box center [247, 242] width 385 height 29
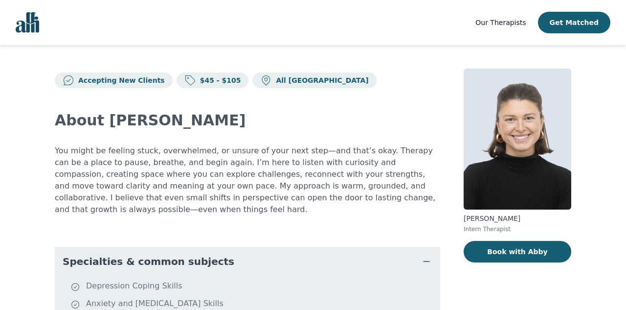
scroll to position [0, 0]
click at [479, 245] on button "Book with Abby" at bounding box center [518, 252] width 108 height 22
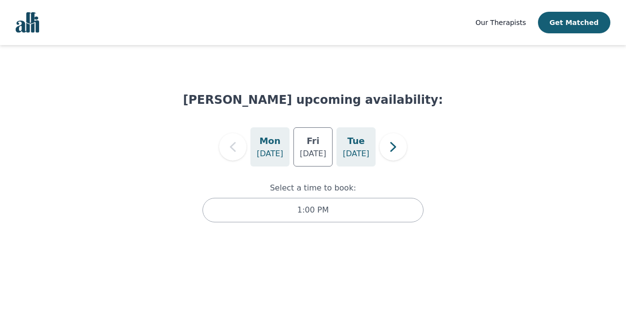
click at [351, 147] on h5 "Tue" at bounding box center [355, 141] width 17 height 14
click at [397, 143] on icon "button" at bounding box center [393, 147] width 20 height 20
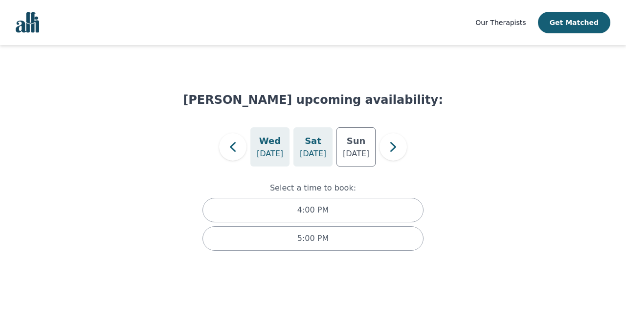
click at [307, 147] on h5 "Sat" at bounding box center [313, 141] width 17 height 14
click at [349, 151] on p "Sep 7" at bounding box center [356, 154] width 26 height 12
click at [261, 138] on h5 "Wed" at bounding box center [270, 141] width 22 height 14
click at [224, 140] on icon "button" at bounding box center [233, 147] width 20 height 20
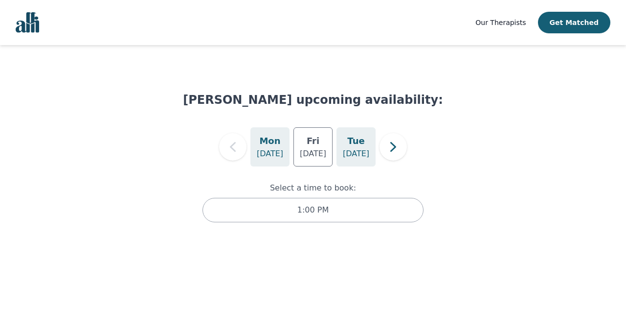
click at [353, 145] on h5 "Tue" at bounding box center [355, 141] width 17 height 14
click at [388, 156] on icon "button" at bounding box center [393, 147] width 20 height 20
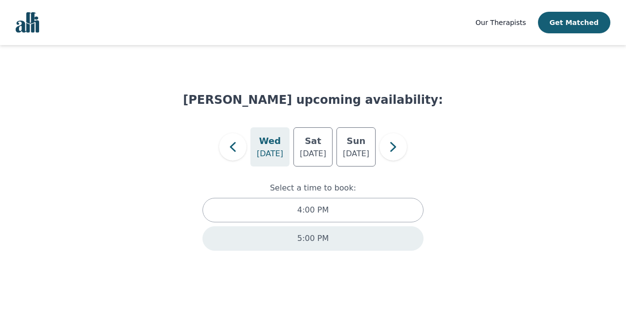
click at [320, 232] on p "5:00 PM" at bounding box center [312, 238] width 31 height 12
